Goal: Task Accomplishment & Management: Use online tool/utility

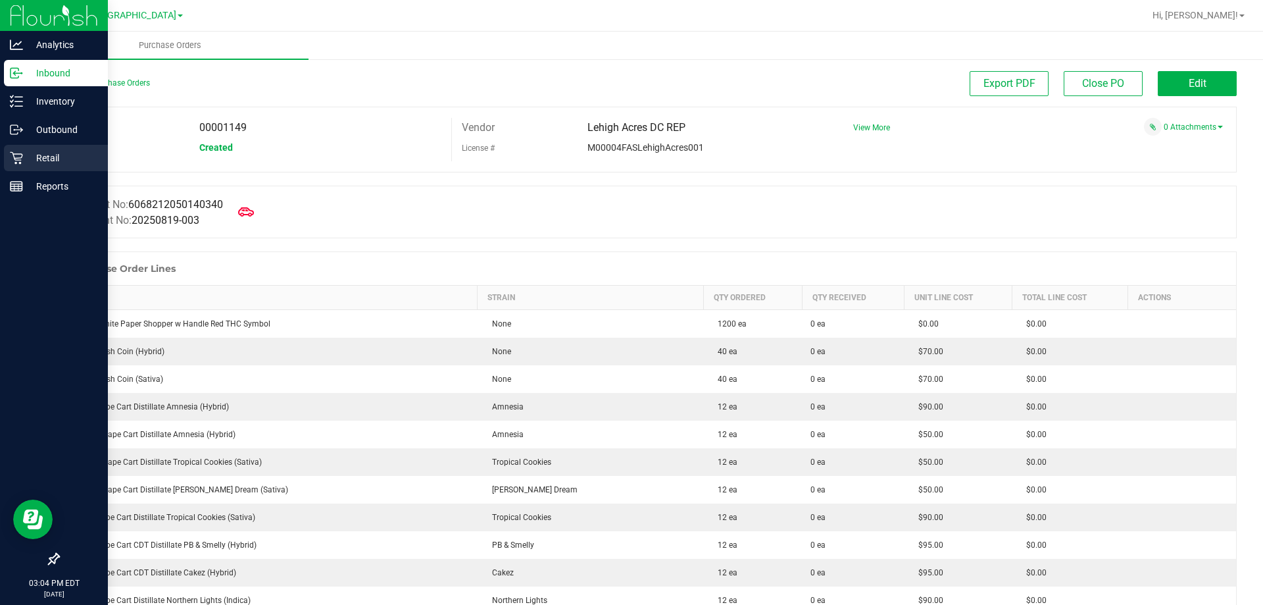
click at [26, 151] on p "Retail" at bounding box center [62, 158] width 79 height 16
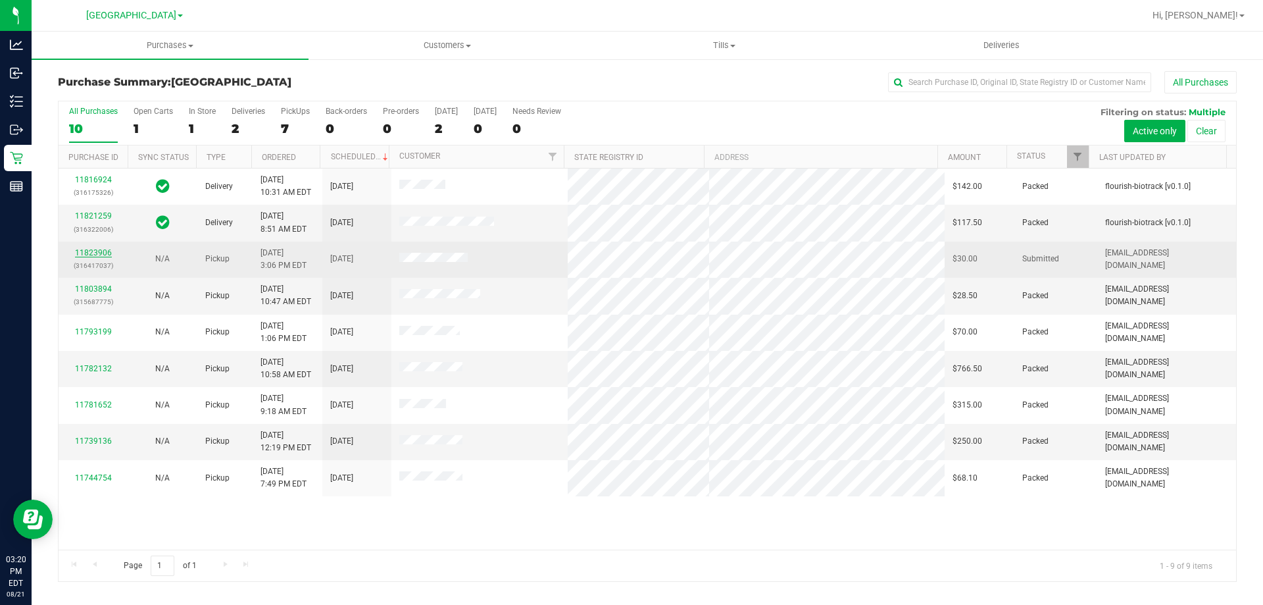
click at [97, 255] on link "11823906" at bounding box center [93, 252] width 37 height 9
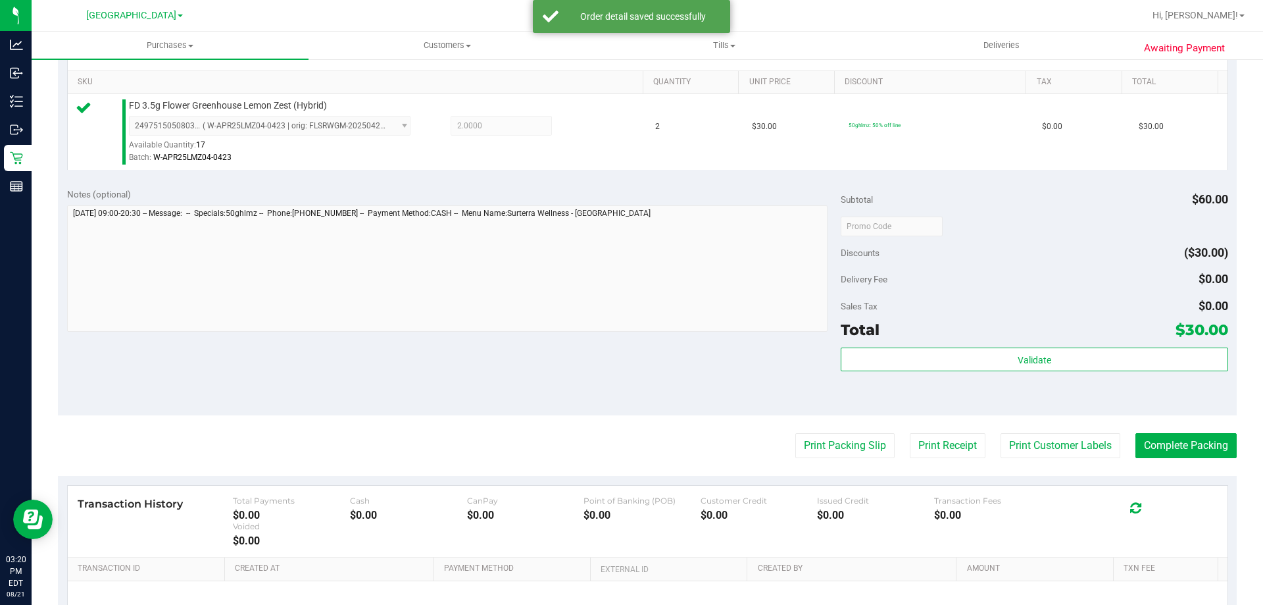
scroll to position [329, 0]
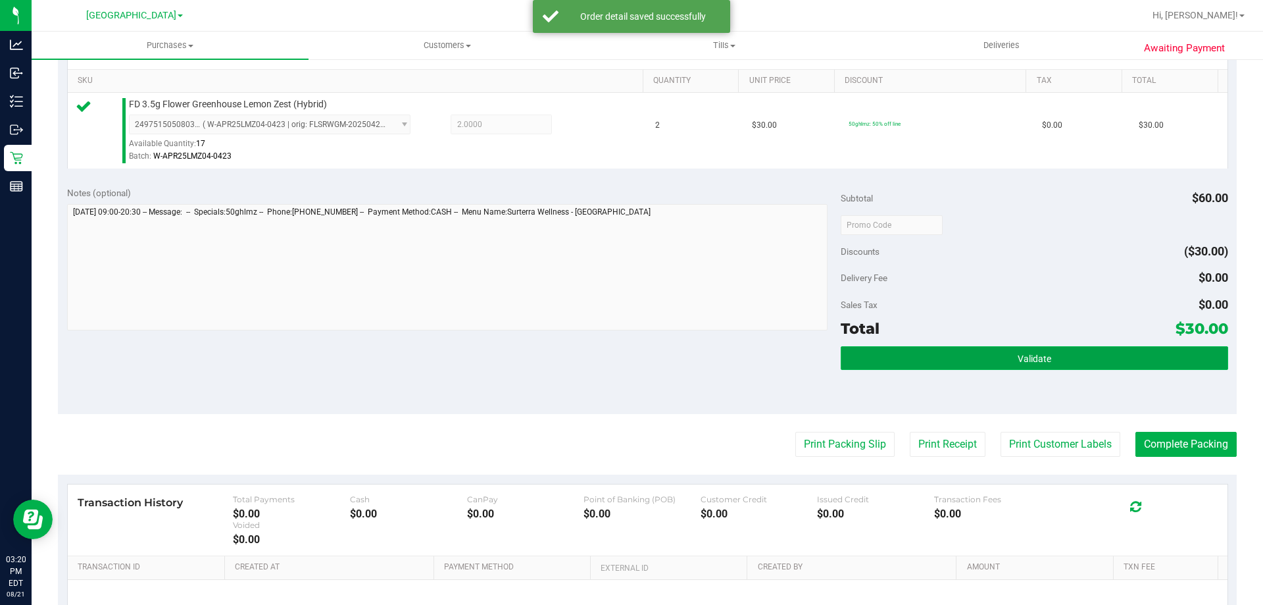
click at [1003, 364] on button "Validate" at bounding box center [1034, 358] width 387 height 24
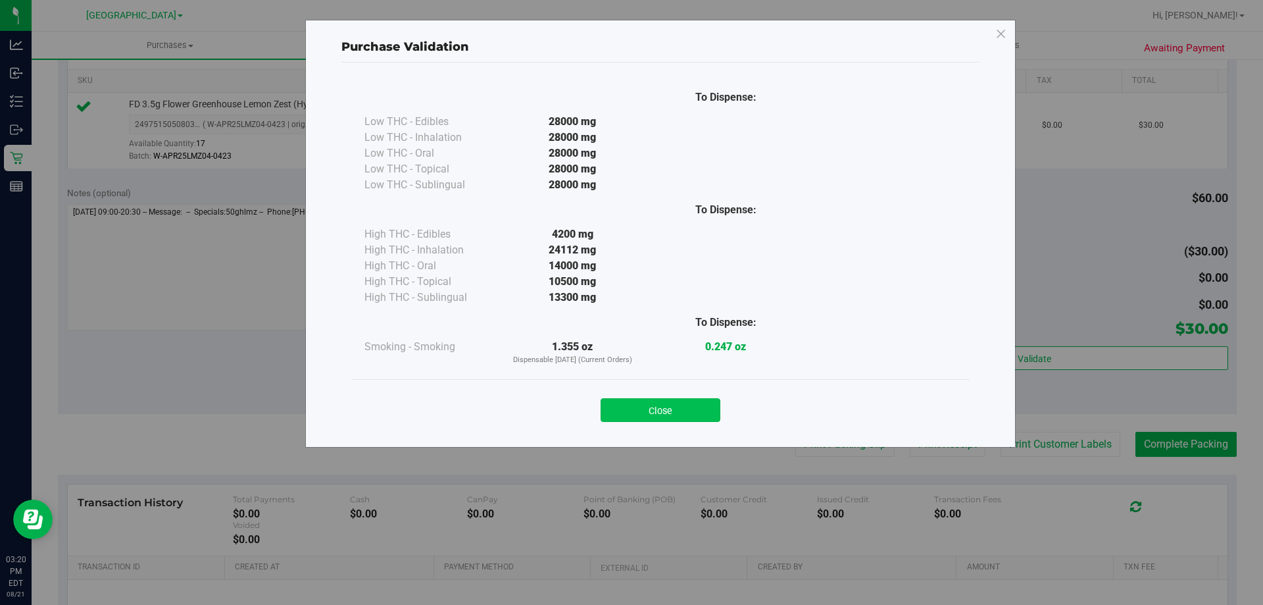
click at [700, 407] on button "Close" at bounding box center [661, 410] width 120 height 24
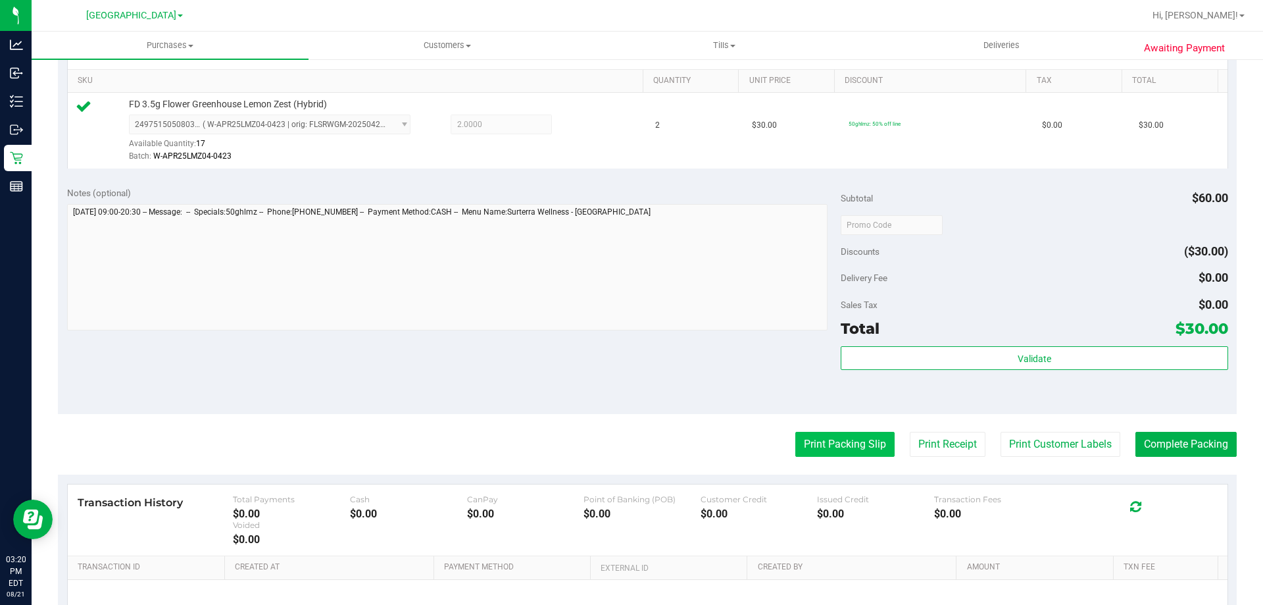
click at [824, 447] on button "Print Packing Slip" at bounding box center [844, 444] width 99 height 25
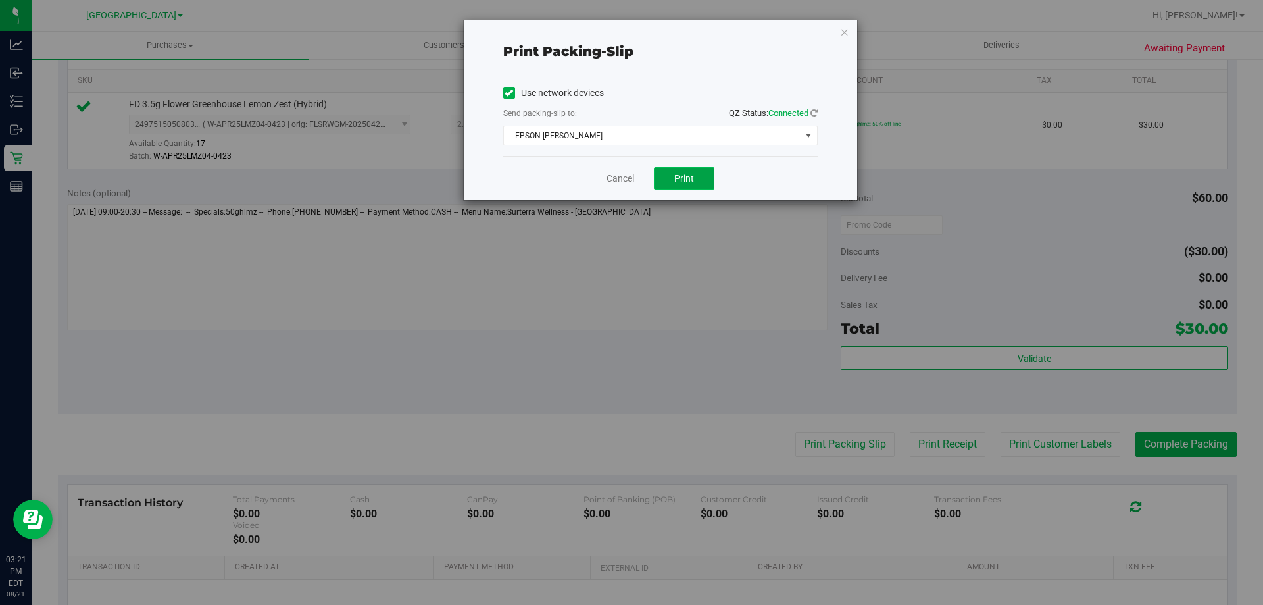
click at [693, 177] on span "Print" at bounding box center [684, 178] width 20 height 11
click at [843, 25] on icon "button" at bounding box center [844, 32] width 9 height 16
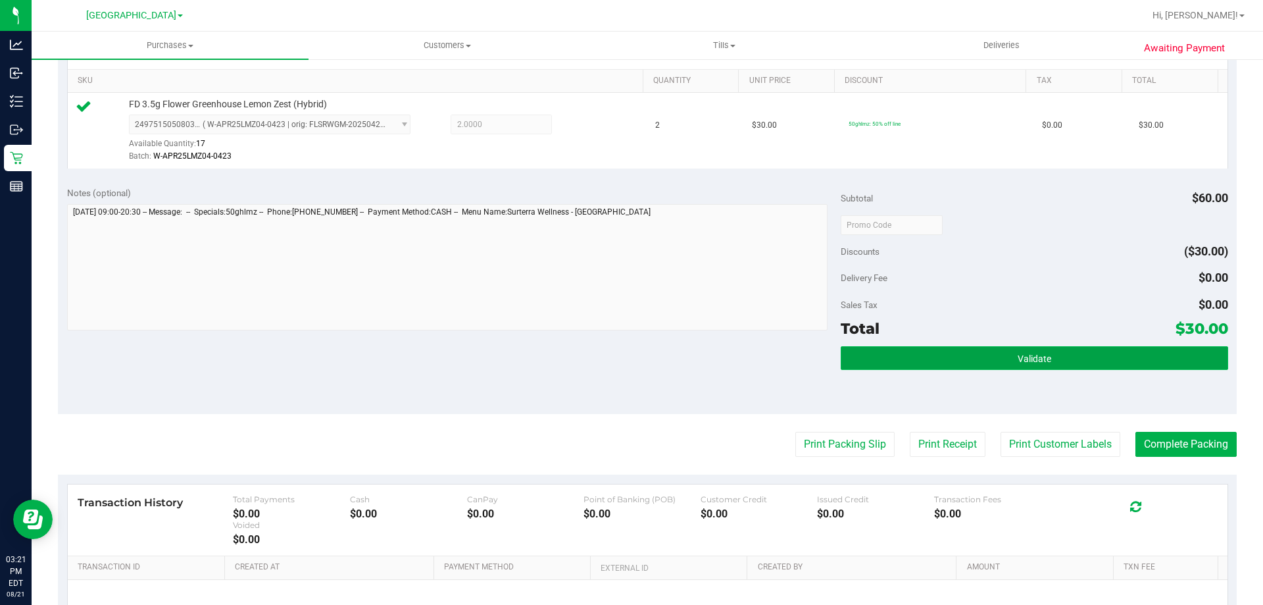
click at [919, 353] on button "Validate" at bounding box center [1034, 358] width 387 height 24
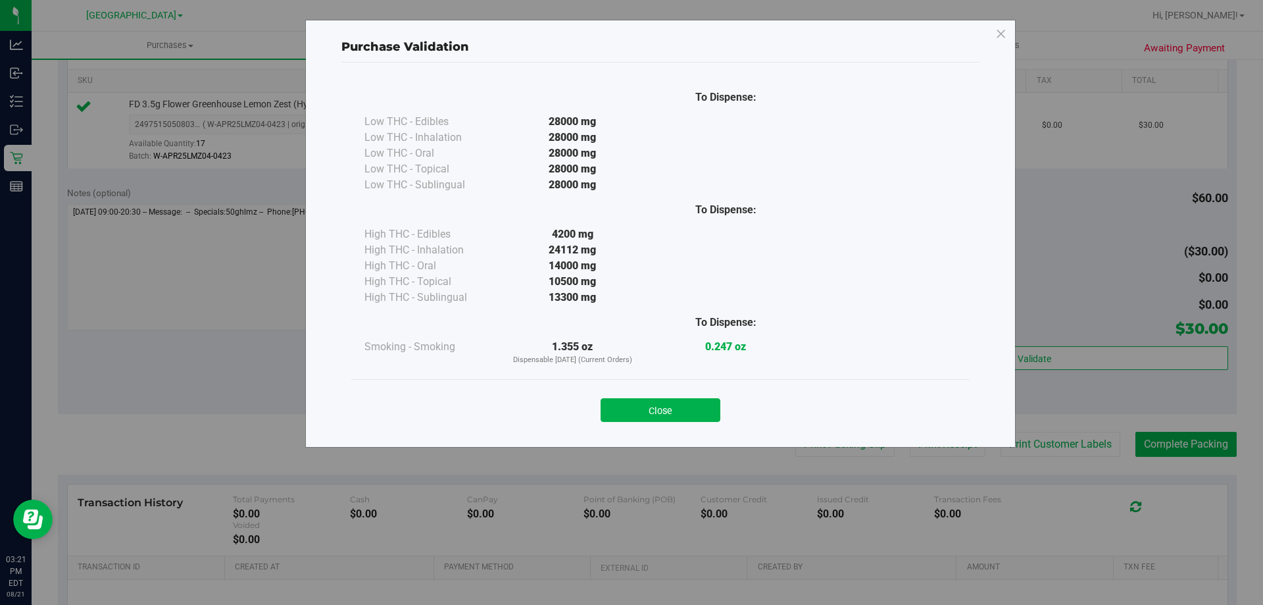
click at [673, 422] on div "Close" at bounding box center [660, 405] width 618 height 53
click at [670, 399] on button "Close" at bounding box center [661, 410] width 120 height 24
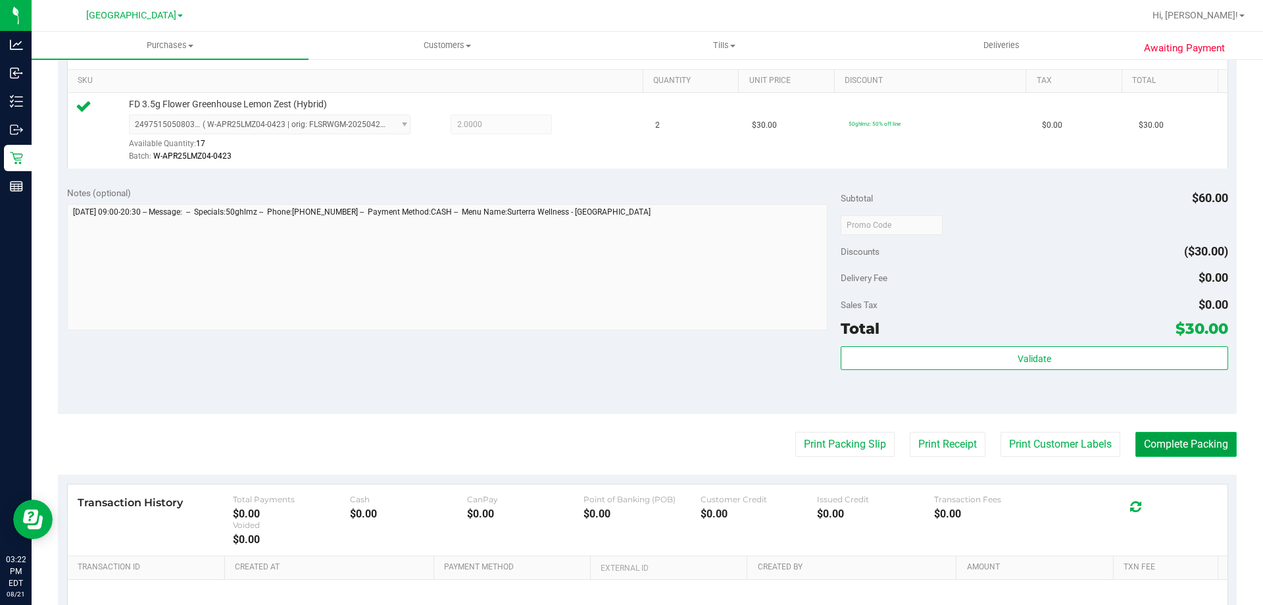
click at [1141, 444] on button "Complete Packing" at bounding box center [1186, 444] width 101 height 25
